Goal: Check status: Check status

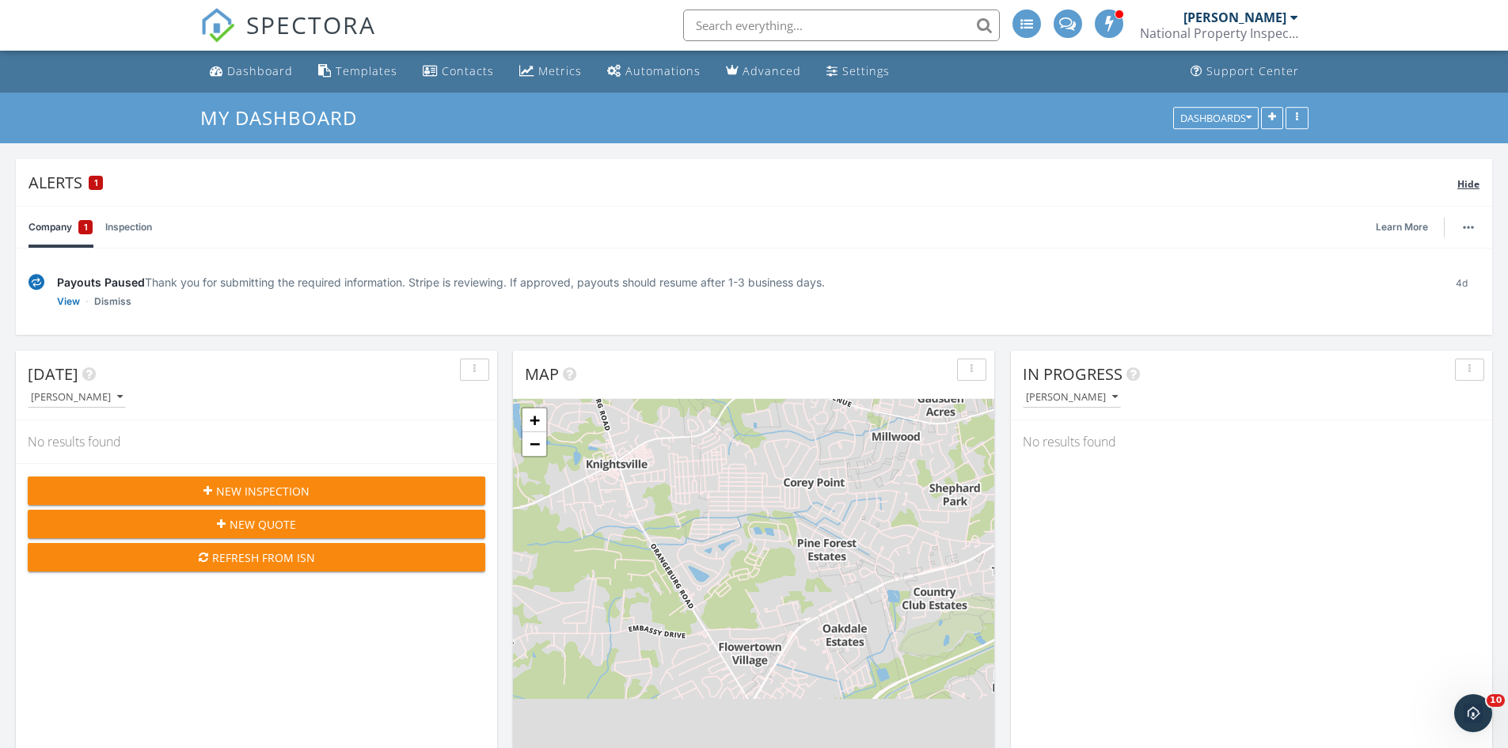
click at [1471, 187] on span "Hide" at bounding box center [1468, 183] width 22 height 13
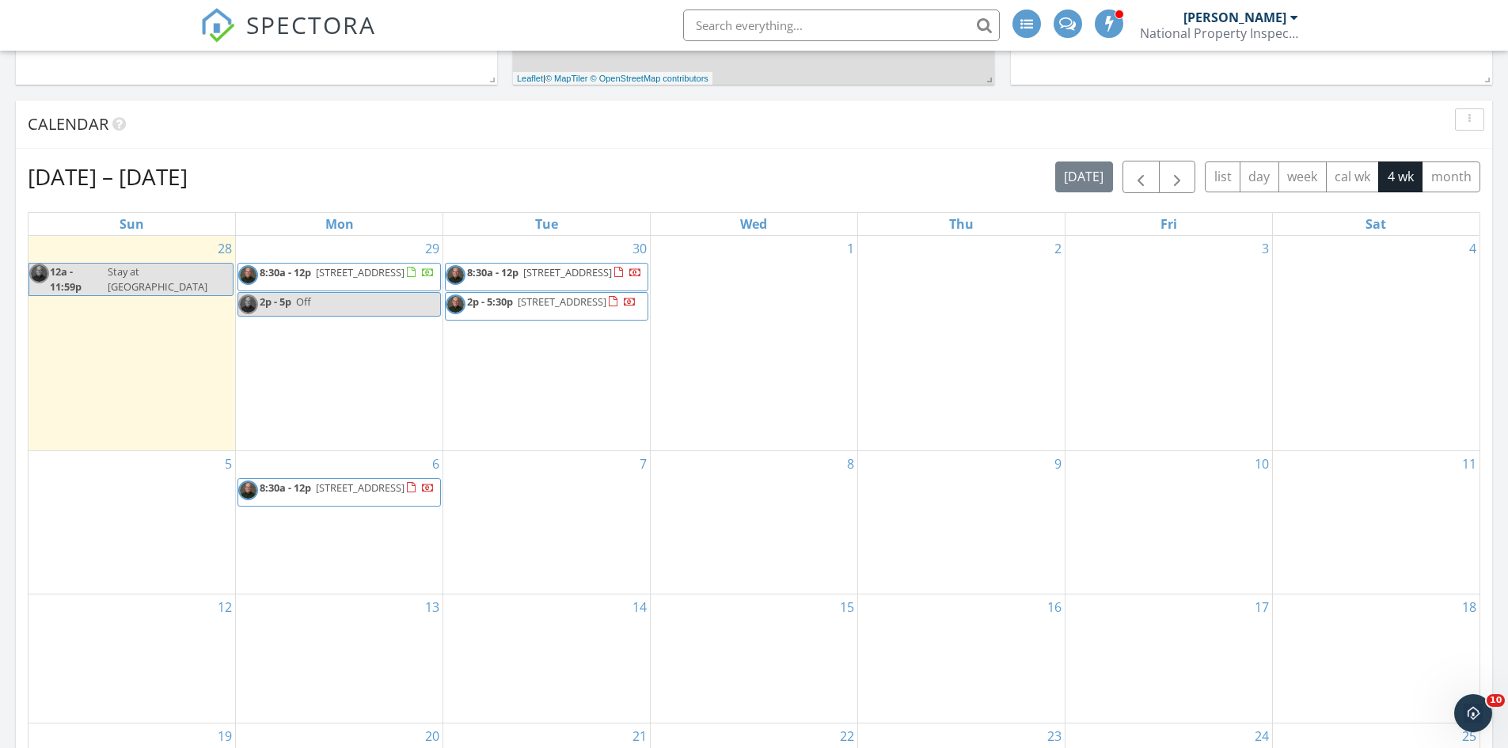
scroll to position [554, 0]
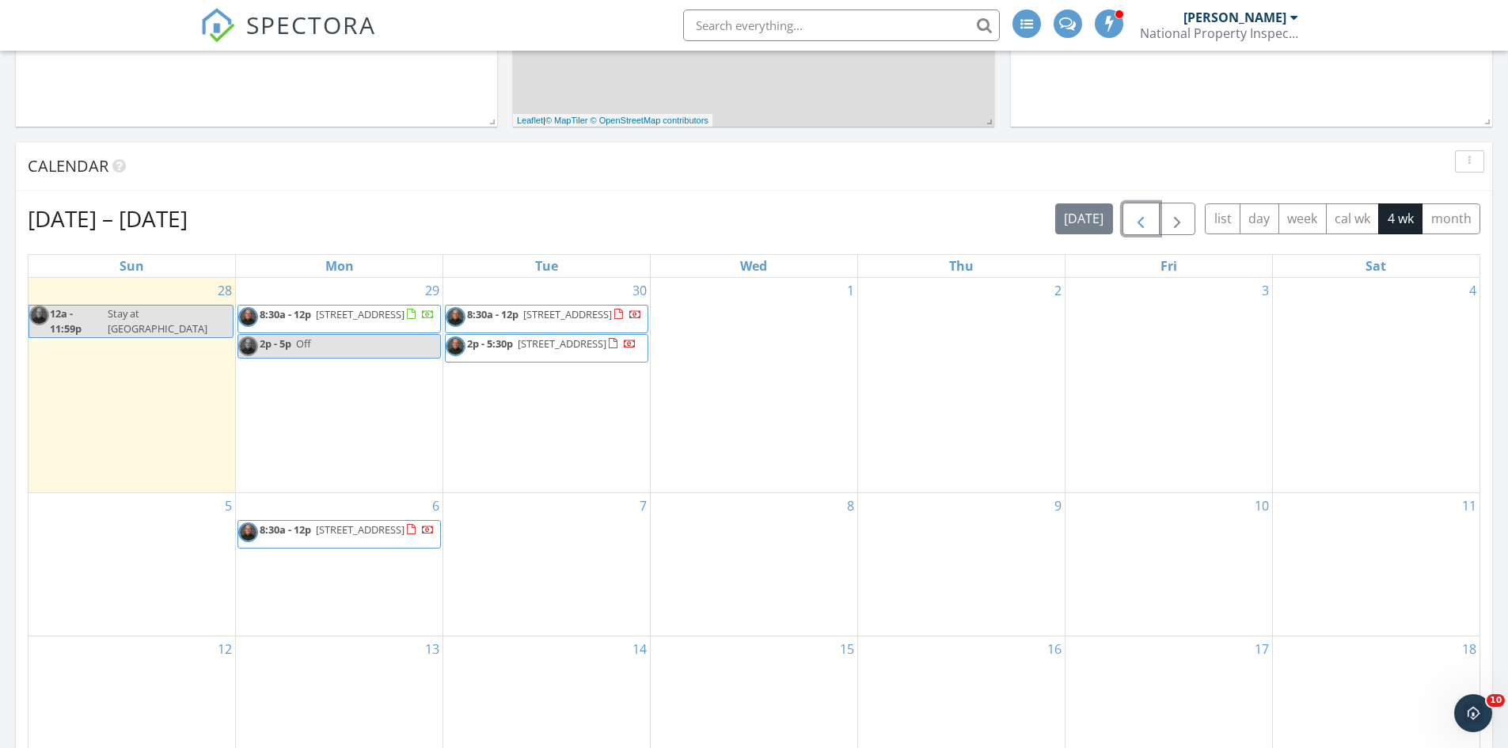
click at [1139, 220] on span "button" at bounding box center [1140, 219] width 19 height 19
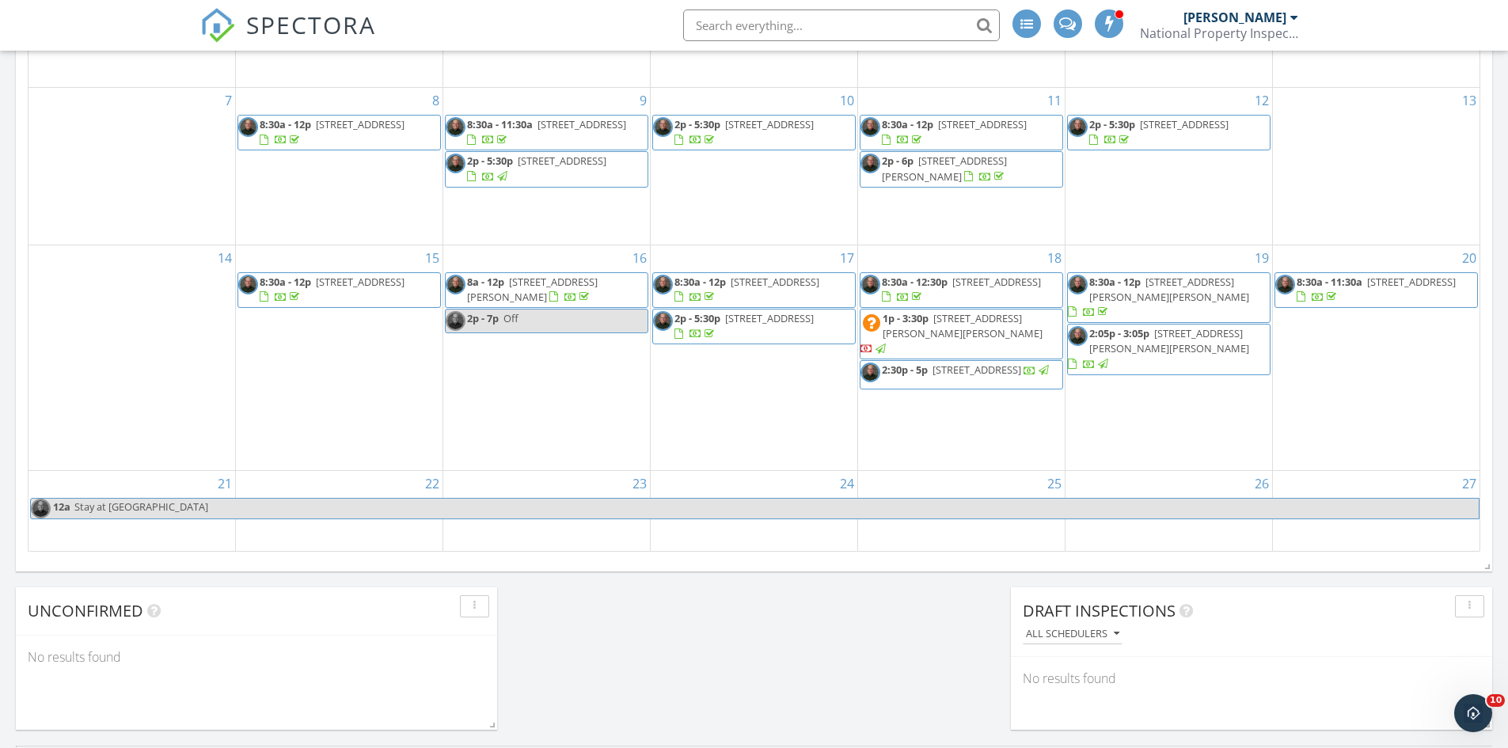
scroll to position [871, 0]
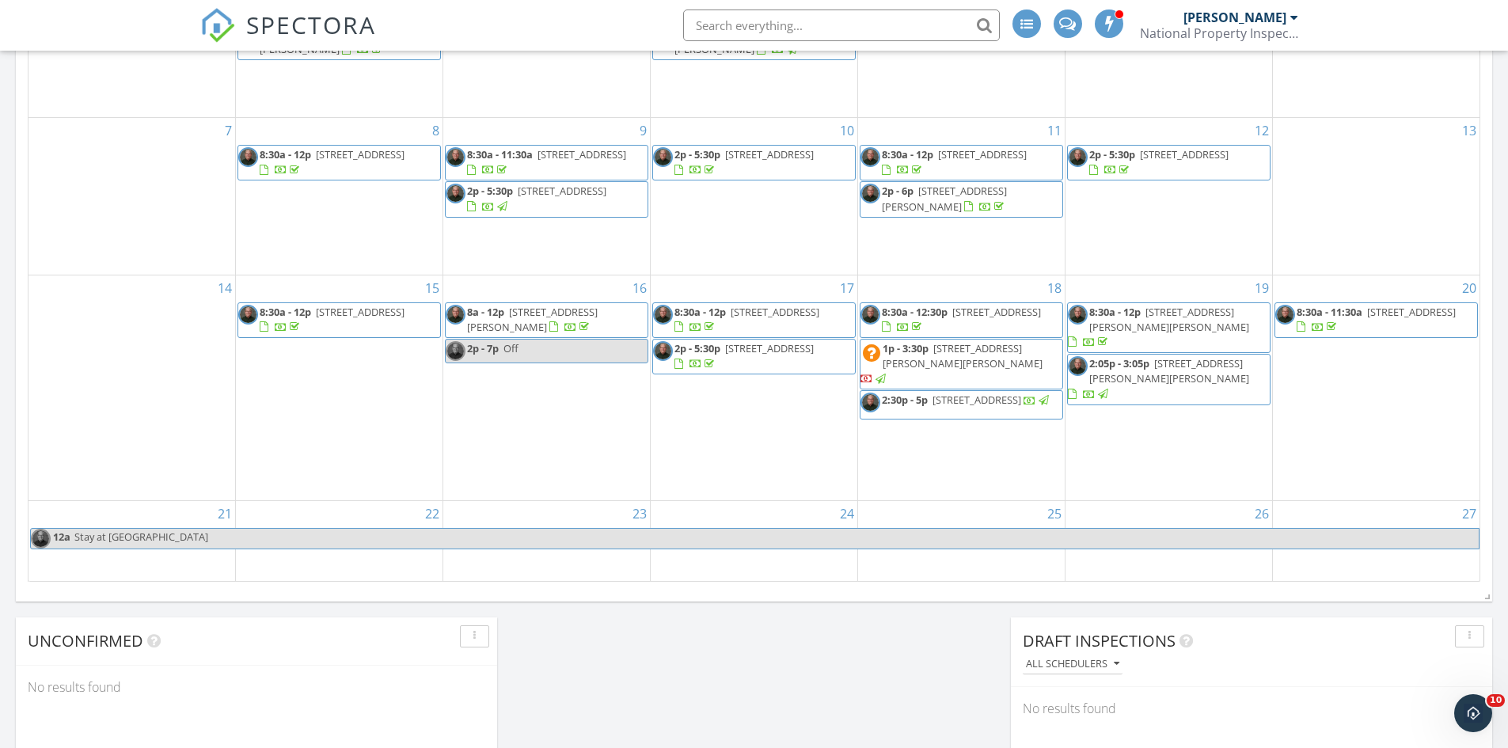
click at [1114, 383] on span "2:05p - 3:05p [STREET_ADDRESS][PERSON_NAME][PERSON_NAME]" at bounding box center [1169, 379] width 202 height 47
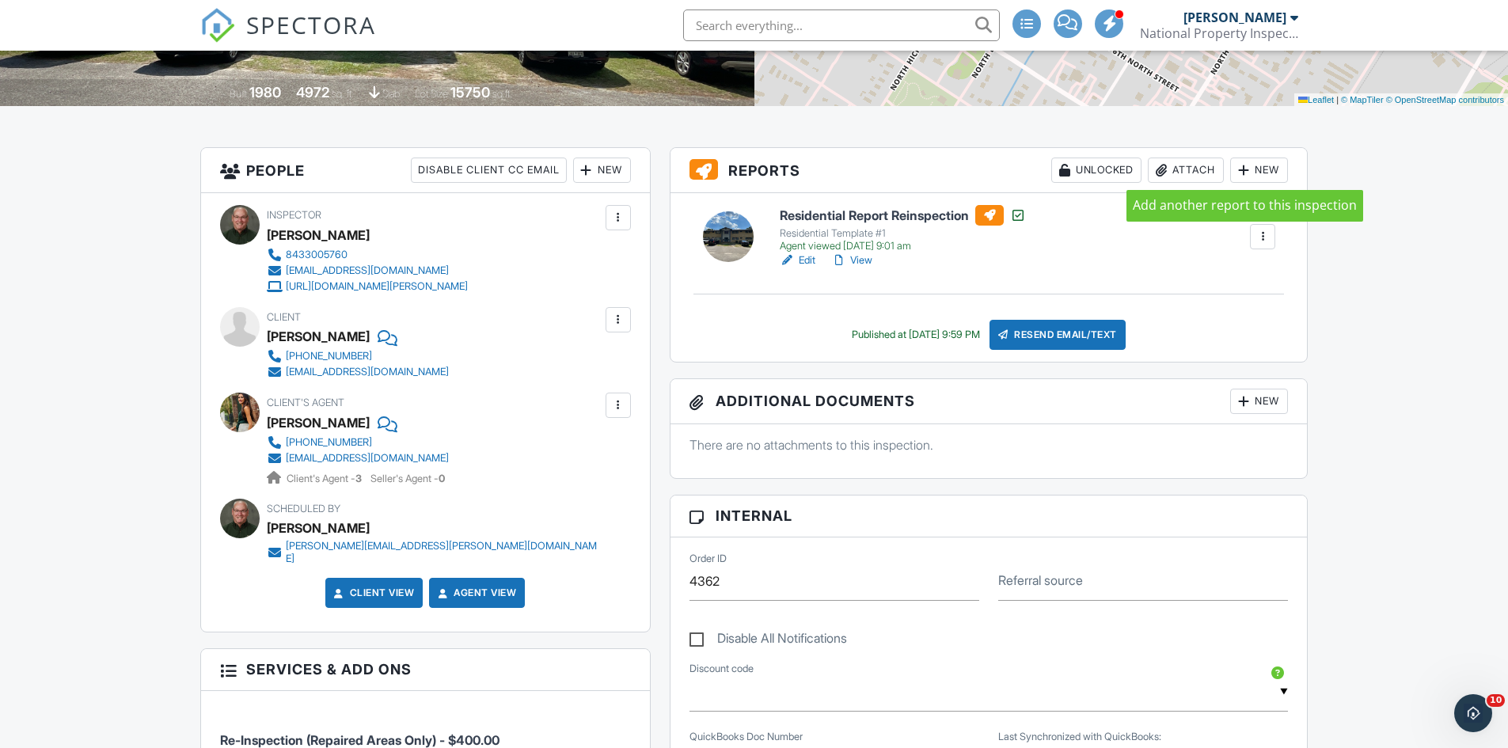
click at [1243, 171] on div at bounding box center [1244, 170] width 16 height 16
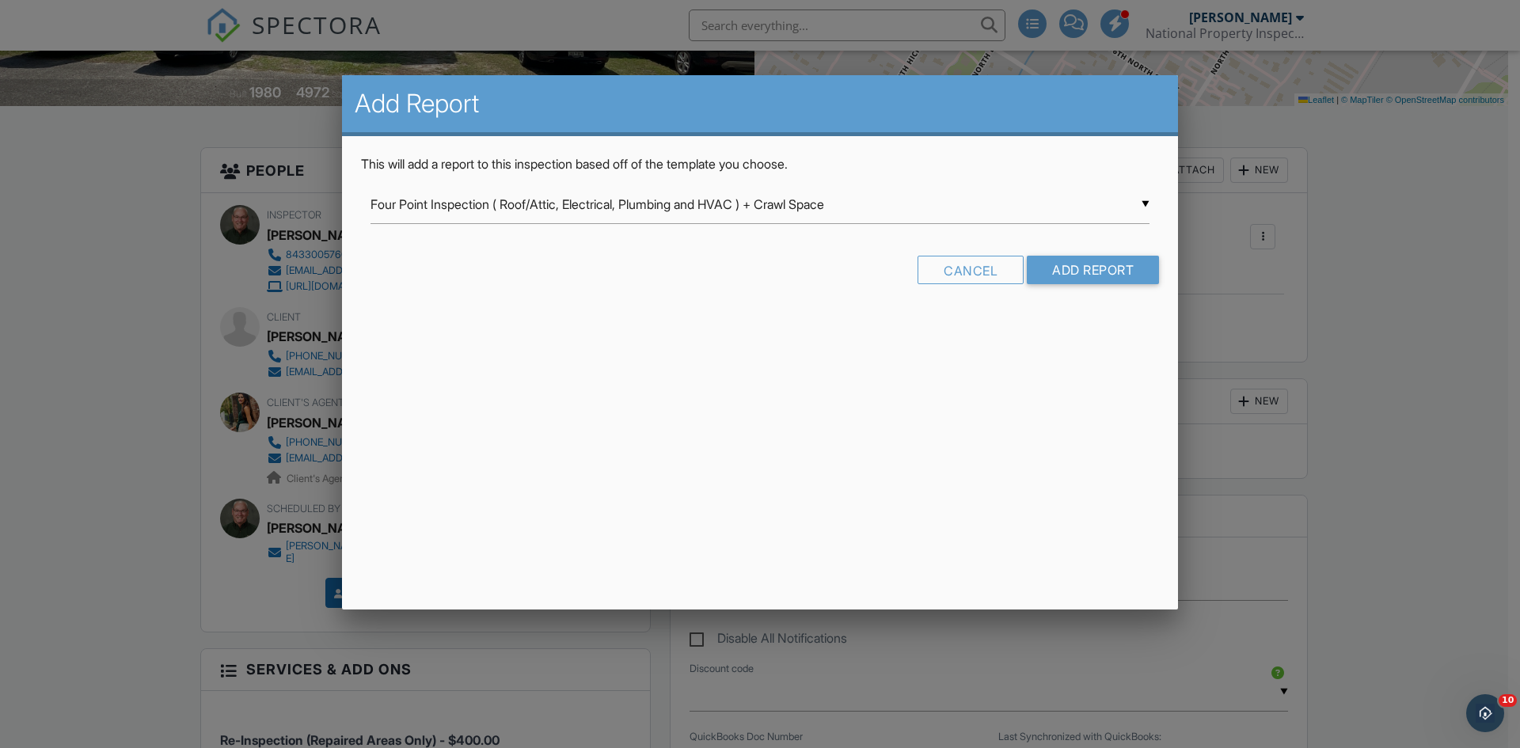
click at [1387, 238] on div at bounding box center [760, 388] width 1520 height 935
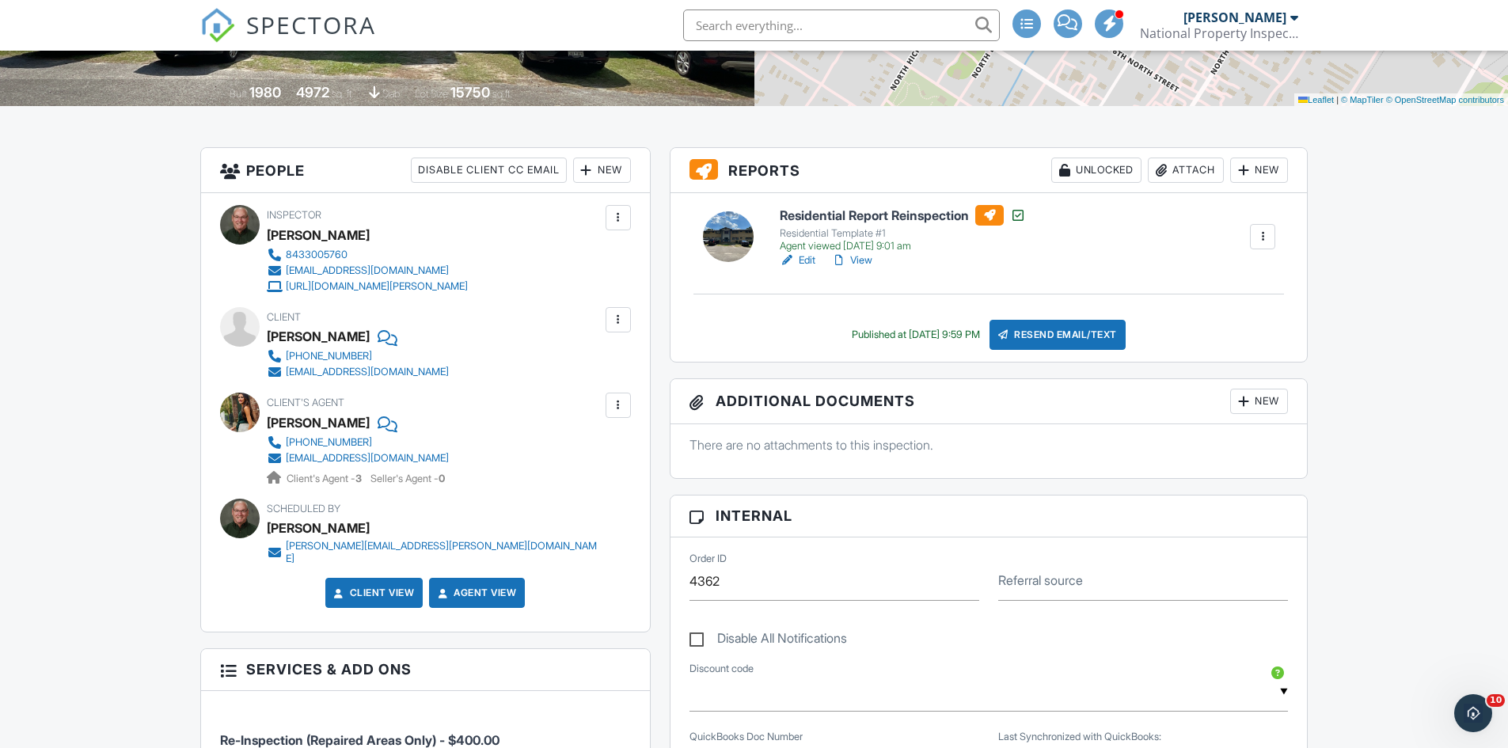
click at [851, 260] on link "View" at bounding box center [851, 260] width 41 height 16
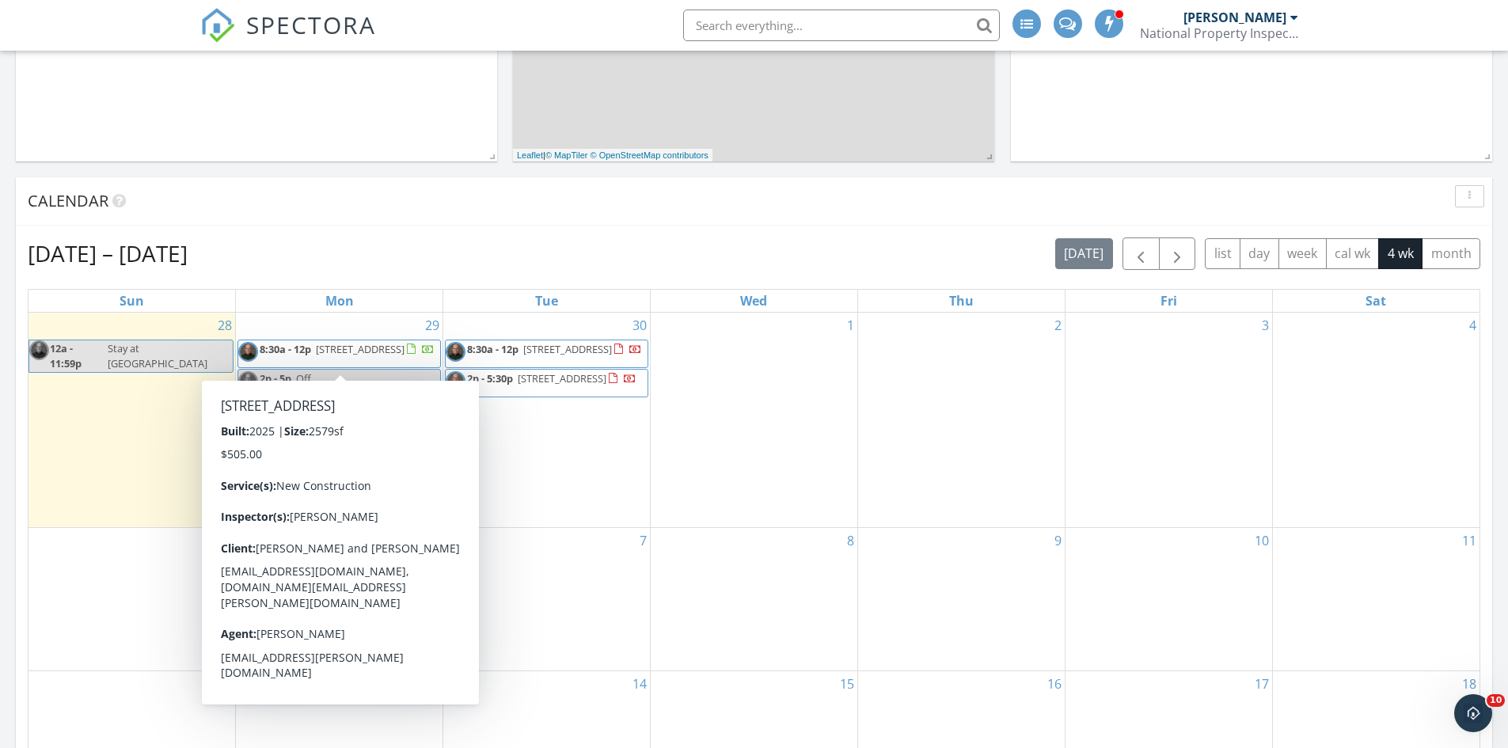
scroll to position [712, 0]
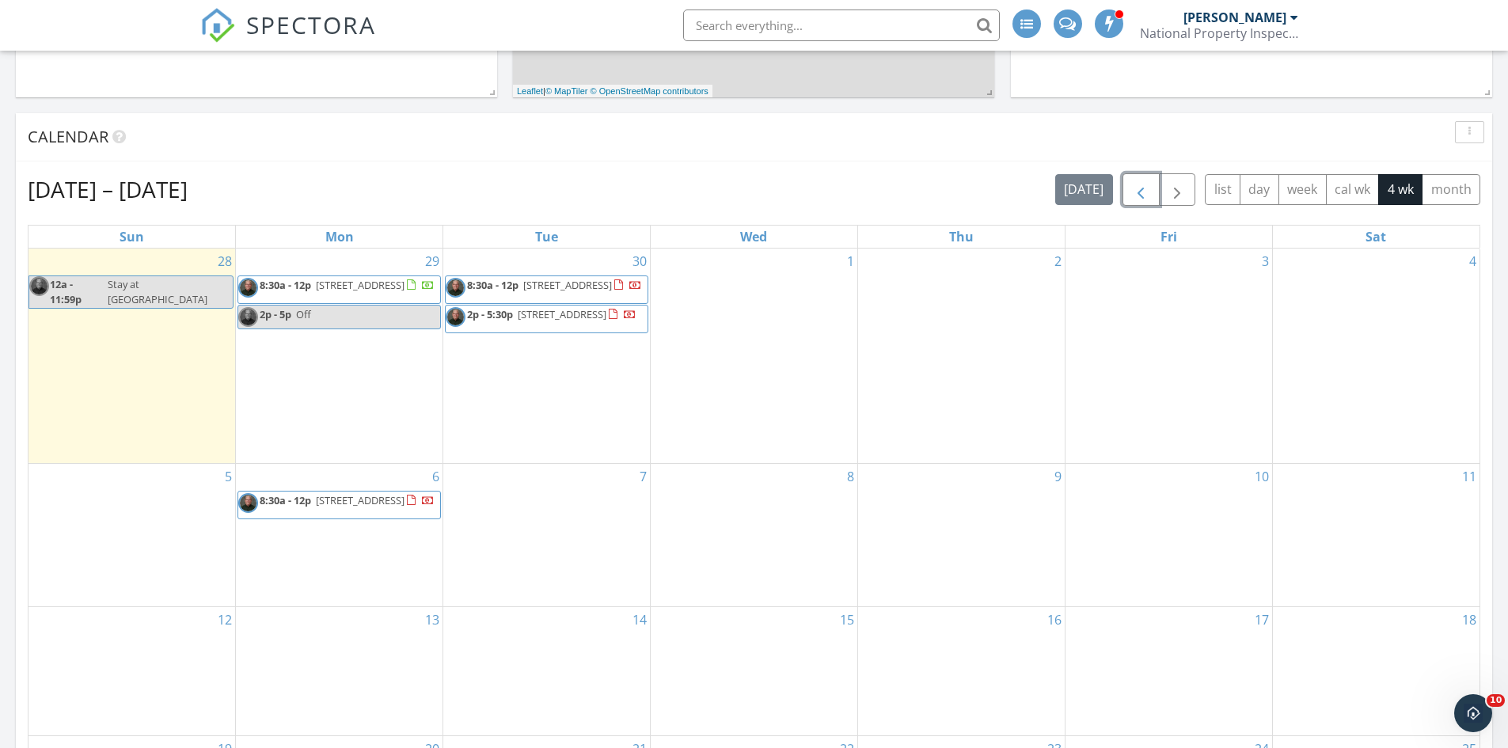
click at [1141, 190] on span "button" at bounding box center [1140, 189] width 19 height 19
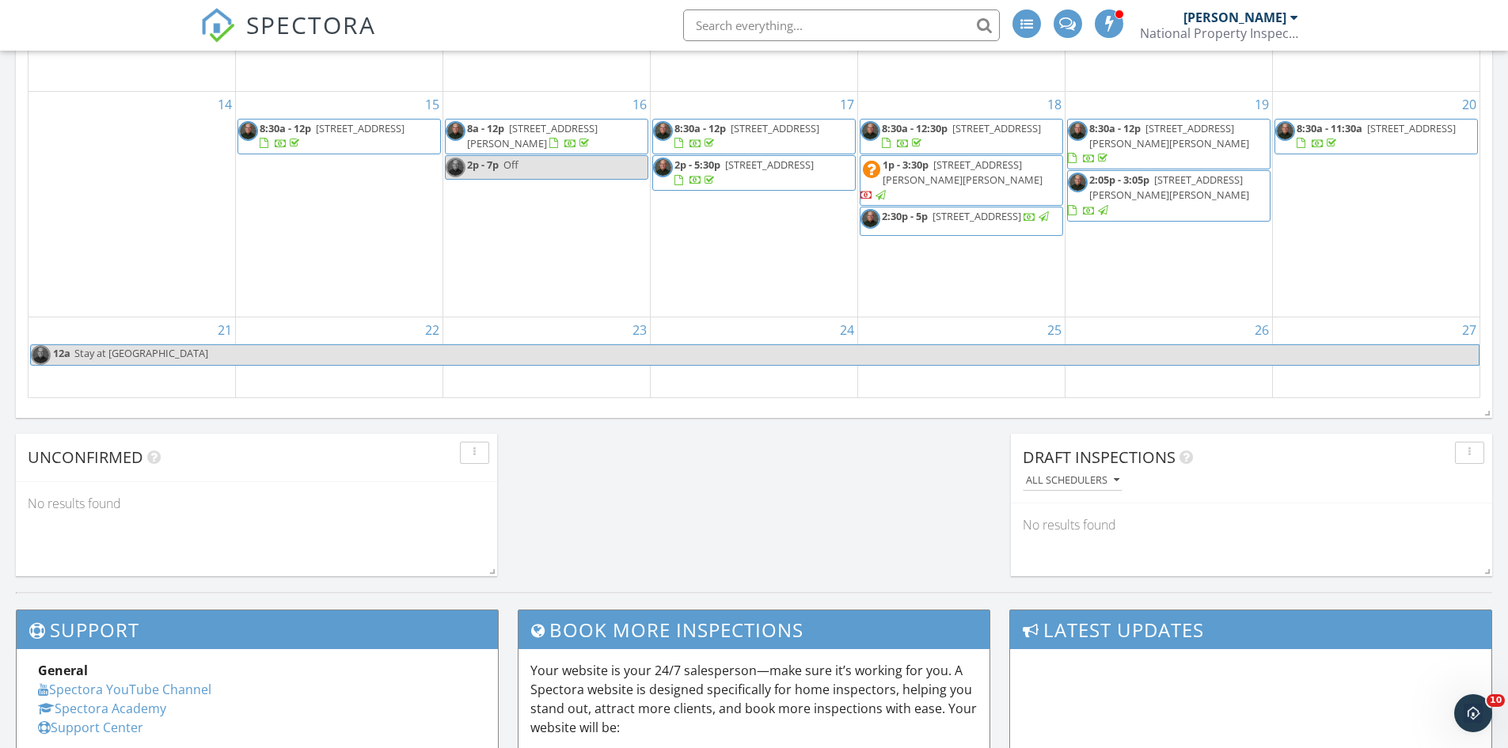
scroll to position [1187, 0]
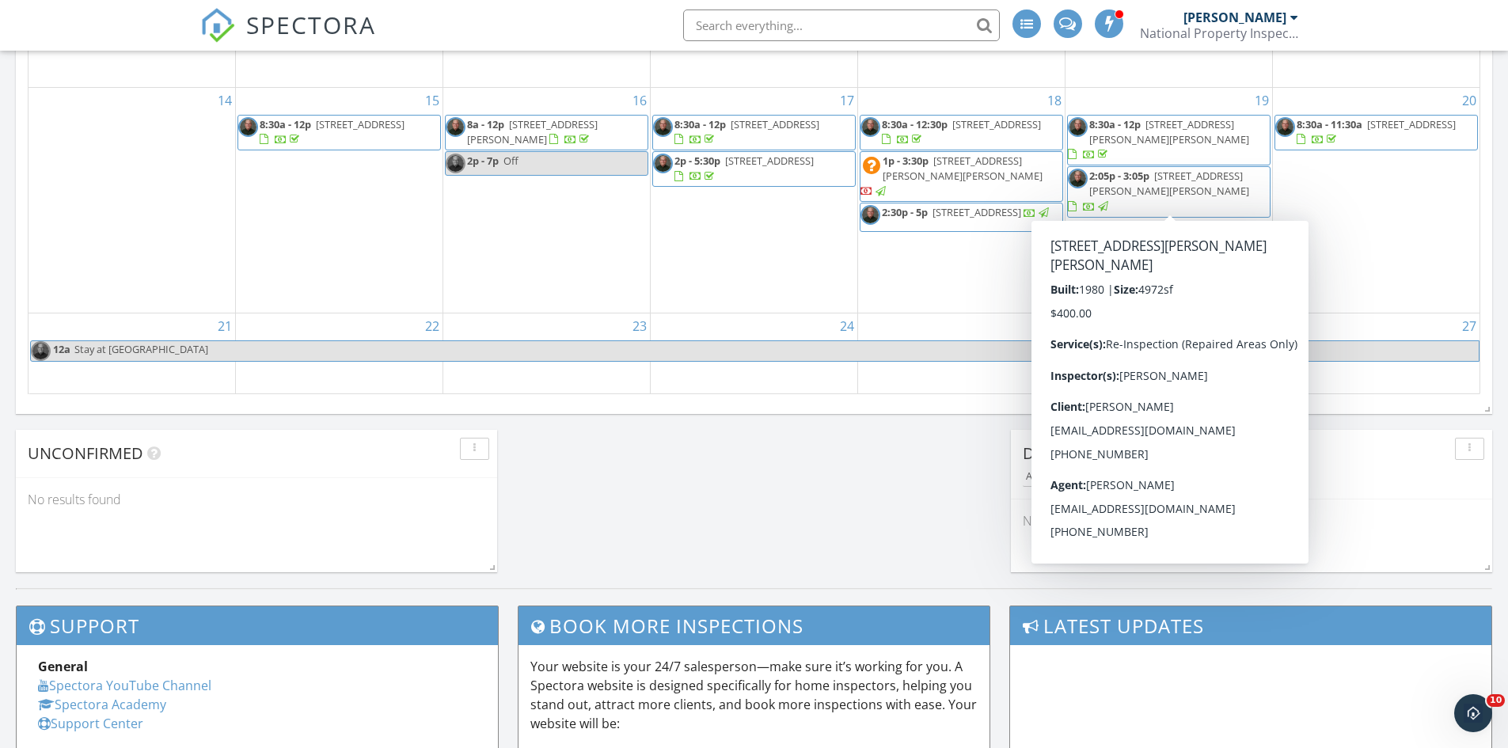
click at [1115, 183] on span "2:05p - 3:05p" at bounding box center [1119, 176] width 60 height 14
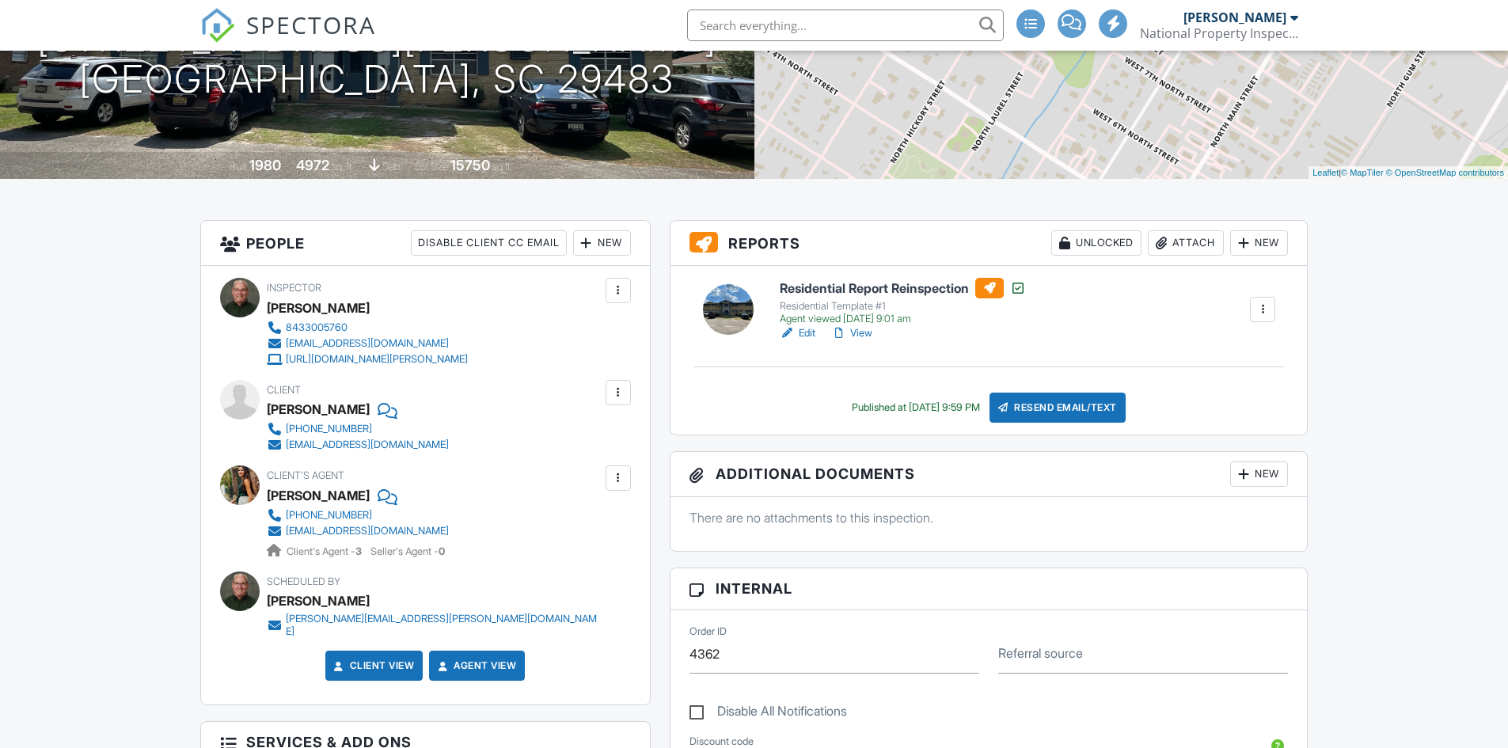
scroll to position [237, 0]
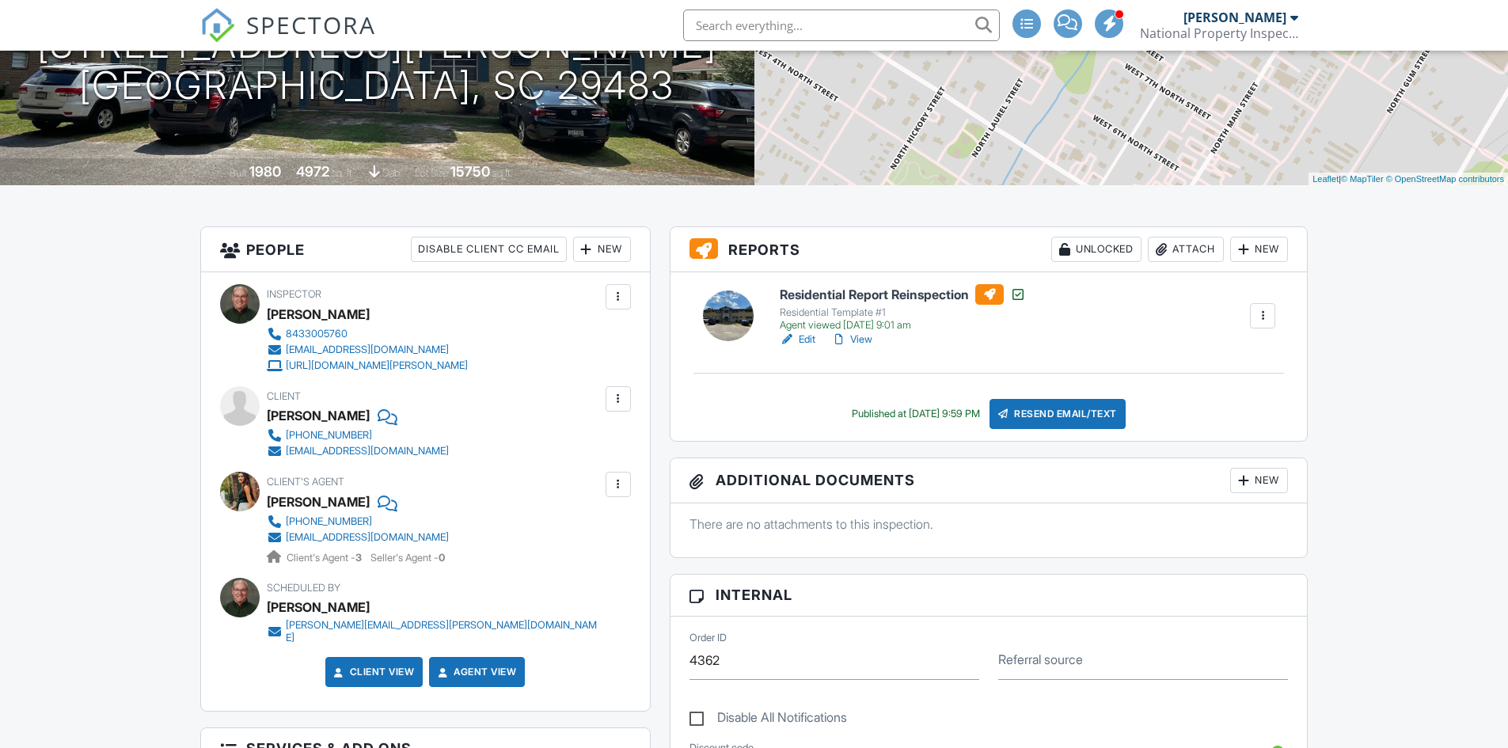
click at [864, 339] on link "View" at bounding box center [851, 340] width 41 height 16
